Goal: Transaction & Acquisition: Purchase product/service

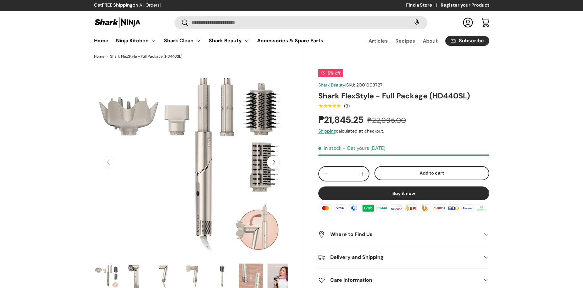
click at [105, 19] on img at bounding box center [117, 22] width 47 height 12
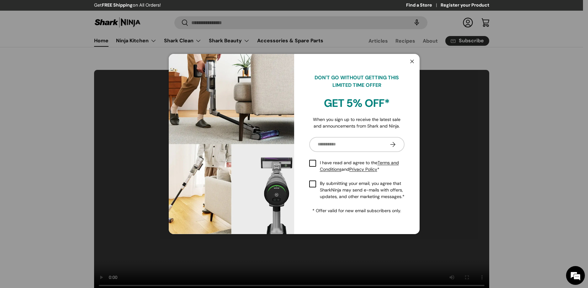
drag, startPoint x: 0, startPoint y: 71, endPoint x: 3, endPoint y: 73, distance: 3.5
click at [0, 71] on pop-up "Close DON'T GO WITHOUT GETTING THIS LIMITED TIME OFFER GET 5% OFF* When you sig…" at bounding box center [294, 144] width 588 height 288
